Goal: Find specific page/section: Find specific page/section

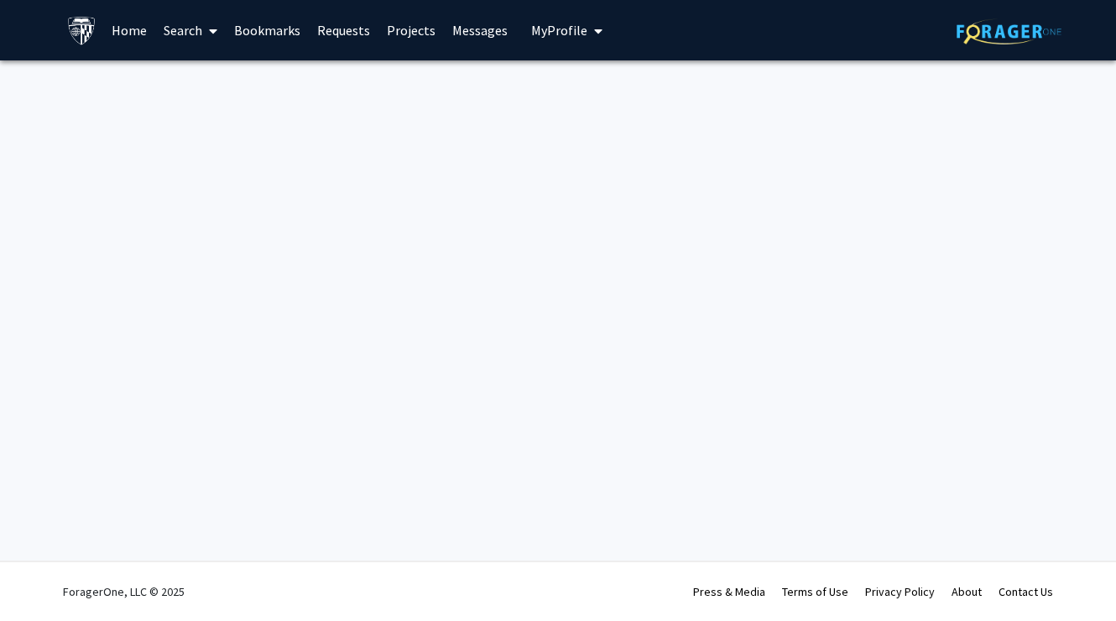
click at [413, 31] on link "Projects" at bounding box center [410, 30] width 65 height 59
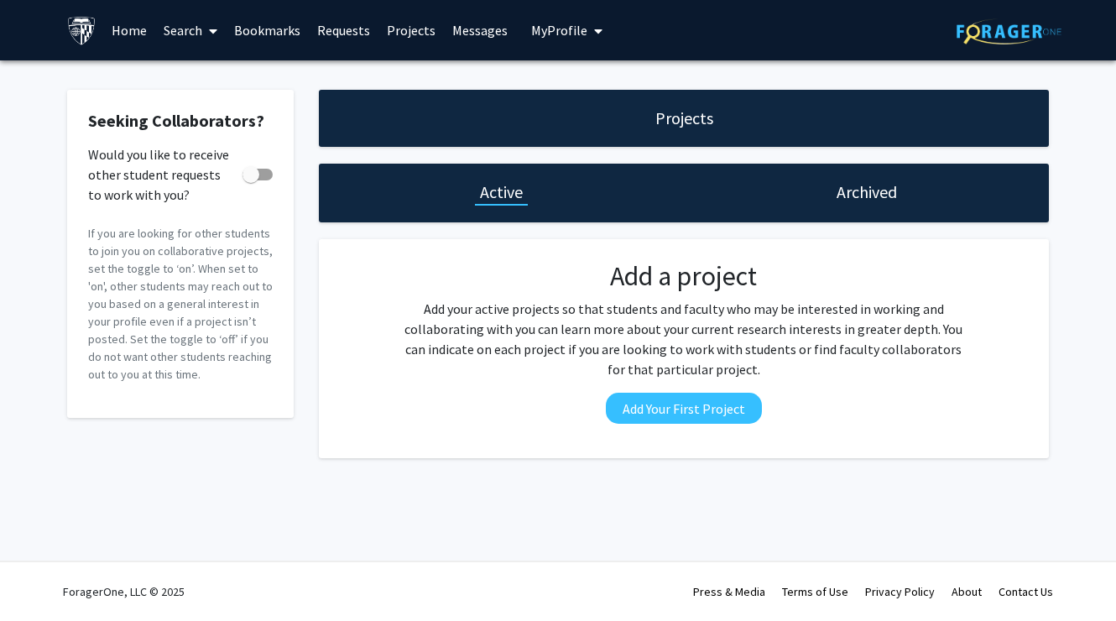
click at [709, 126] on h1 "Projects" at bounding box center [684, 118] width 58 height 23
click at [185, 35] on link "Search" at bounding box center [190, 30] width 70 height 59
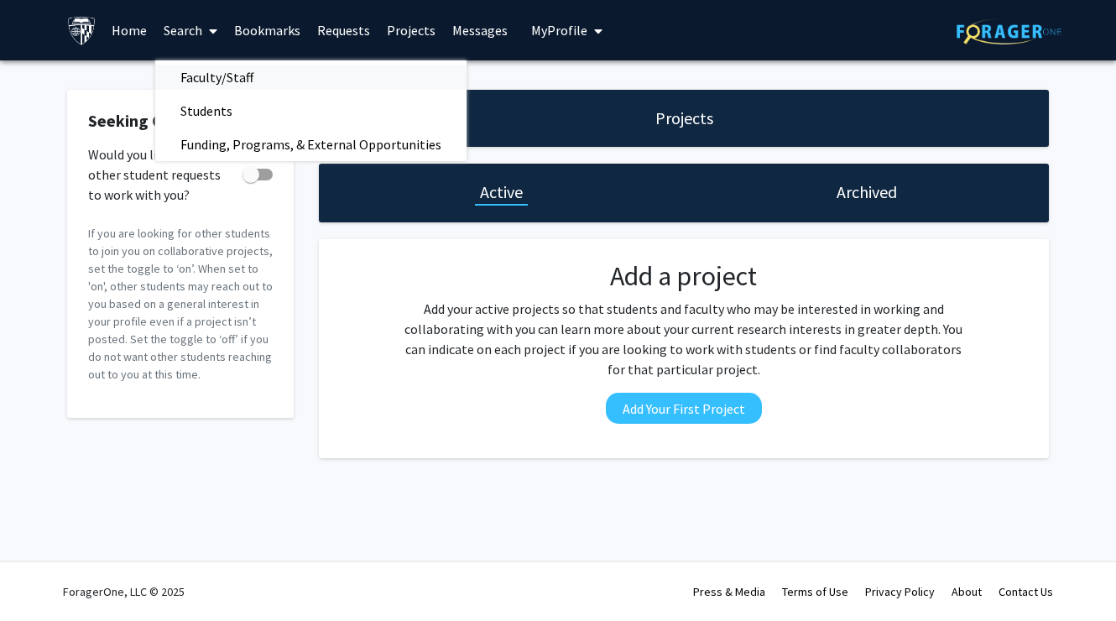
click at [222, 86] on span "Faculty/Staff" at bounding box center [216, 77] width 123 height 34
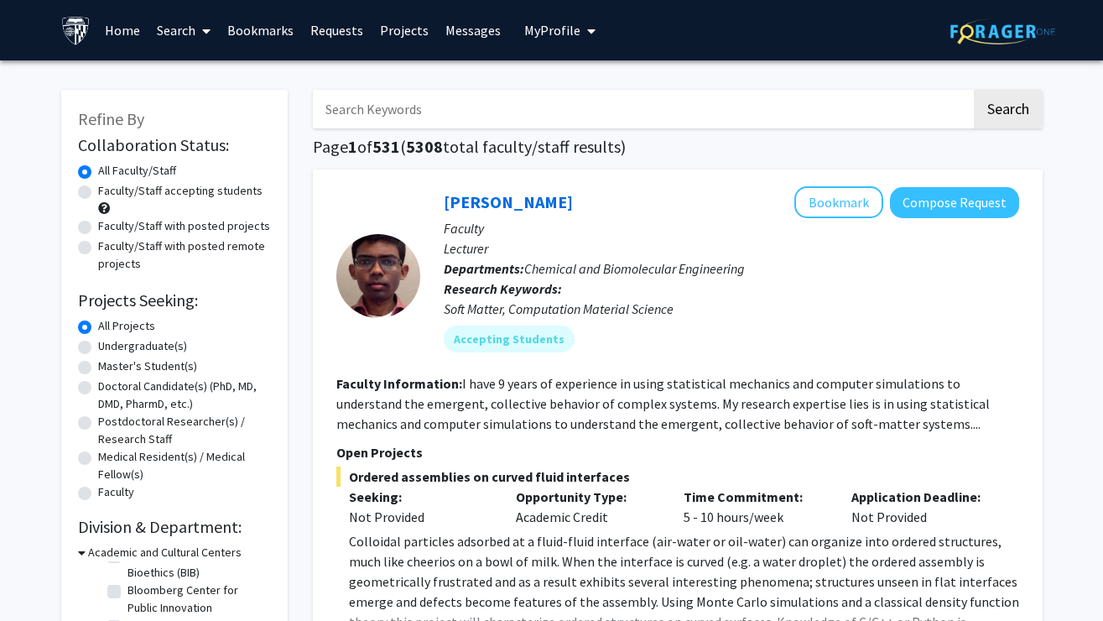
click at [449, 28] on link "Messages" at bounding box center [473, 30] width 72 height 59
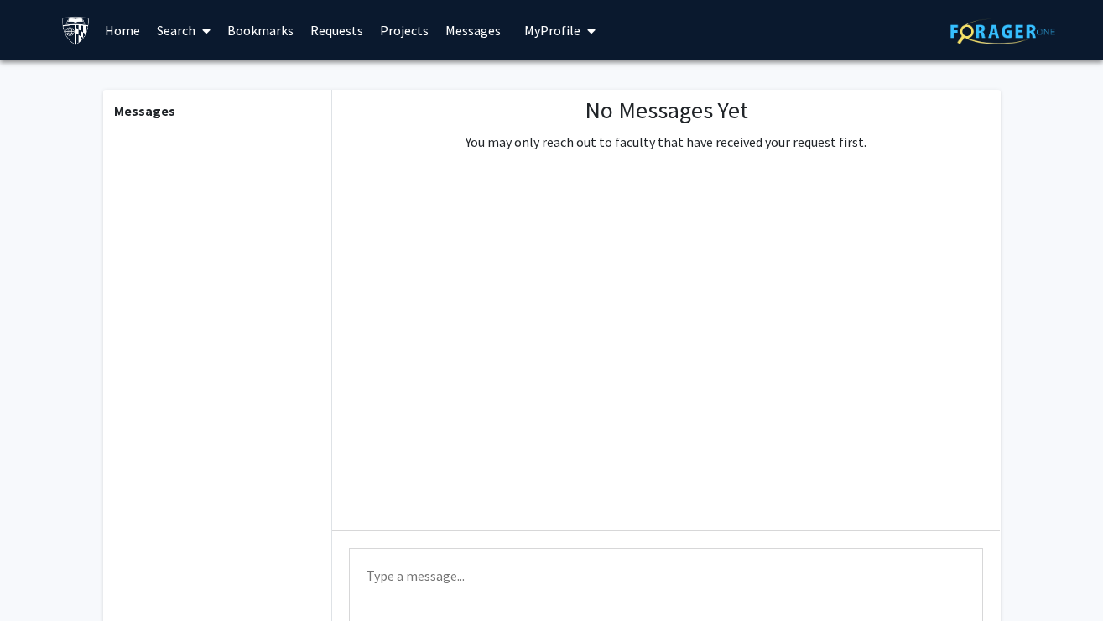
click at [526, 29] on span "My Profile" at bounding box center [552, 30] width 56 height 17
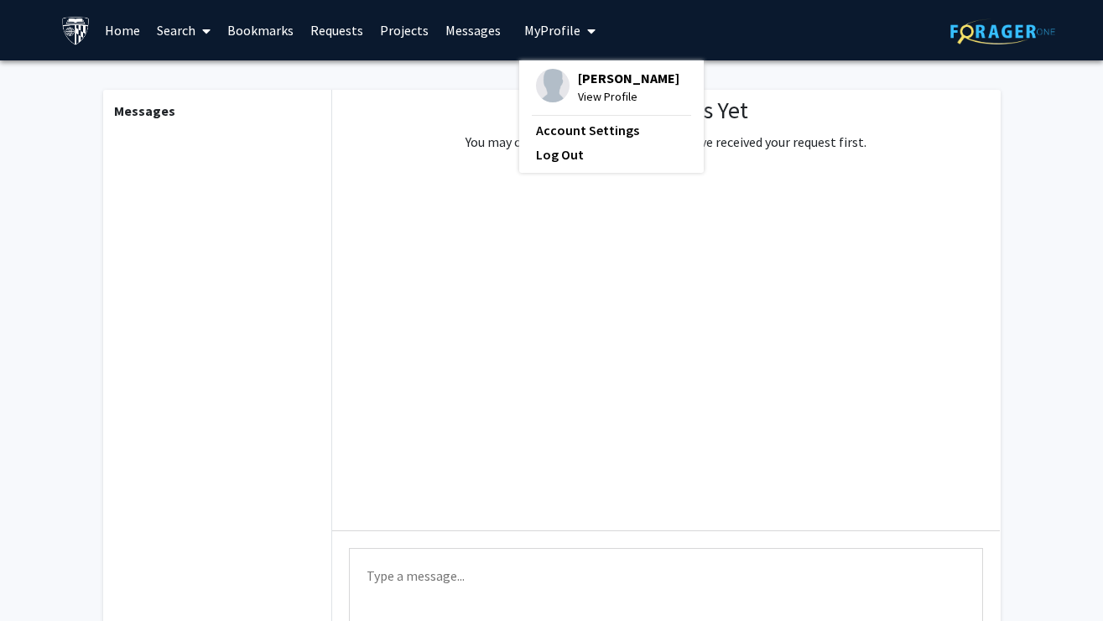
click at [389, 29] on link "Projects" at bounding box center [404, 30] width 65 height 59
